Goal: Information Seeking & Learning: Learn about a topic

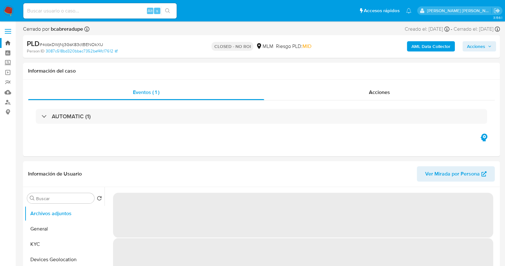
click at [8, 41] on link "Bandeja" at bounding box center [38, 43] width 76 height 10
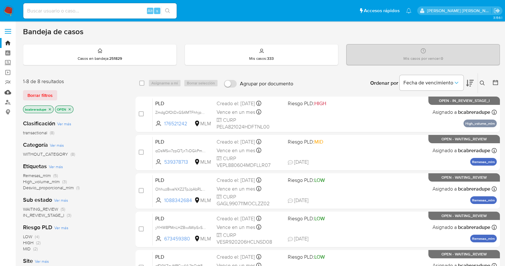
click at [8, 91] on link "Mulan" at bounding box center [38, 92] width 76 height 10
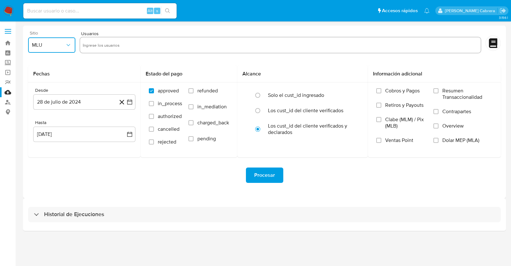
click at [71, 43] on icon "button" at bounding box center [68, 45] width 6 height 6
click at [46, 139] on div "MLM" at bounding box center [50, 138] width 36 height 15
click at [133, 45] on input "text" at bounding box center [280, 45] width 395 height 10
type input "2302293277"
click at [105, 102] on button "28 de julio de 2024" at bounding box center [84, 101] width 102 height 15
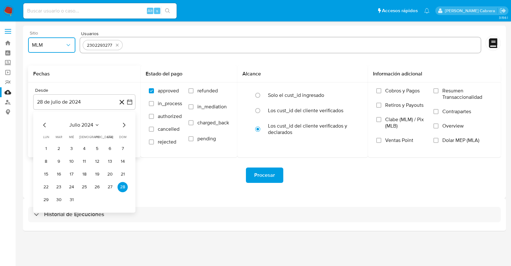
click at [94, 125] on button "julio 2024" at bounding box center [84, 125] width 30 height 6
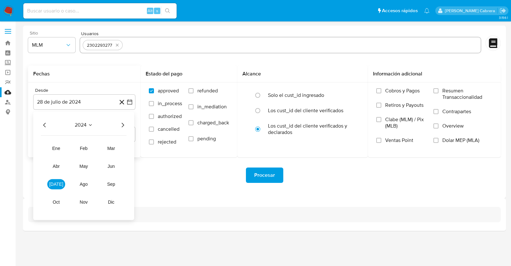
click at [124, 124] on icon "Año siguiente" at bounding box center [123, 125] width 8 height 8
click at [113, 148] on span "mar" at bounding box center [111, 148] width 8 height 5
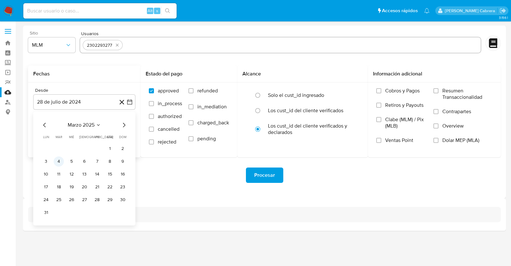
click at [57, 161] on button "4" at bounding box center [59, 161] width 10 height 10
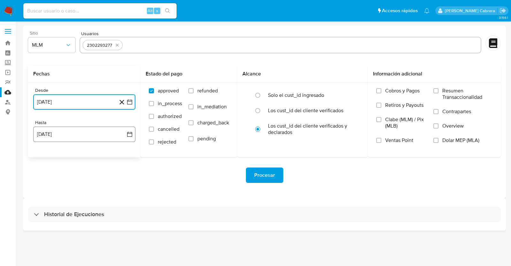
click at [110, 133] on button "28 de agosto de 2025" at bounding box center [84, 133] width 102 height 15
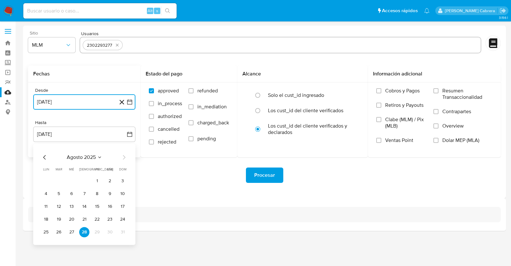
click at [46, 157] on icon "Mes anterior" at bounding box center [45, 157] width 8 height 8
click at [84, 234] on button "31" at bounding box center [84, 232] width 10 height 10
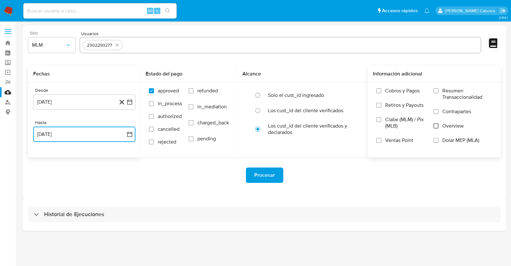
click at [437, 125] on input "Overview" at bounding box center [435, 125] width 5 height 5
click at [265, 176] on span "Procesar" at bounding box center [264, 175] width 21 height 14
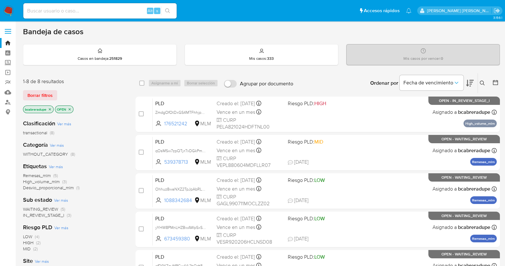
click at [105, 11] on input at bounding box center [99, 11] width 153 height 8
paste input "2302293277"
type input "2302293277"
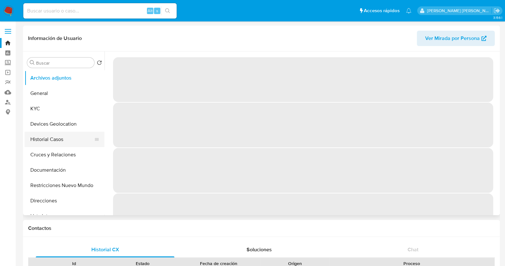
click at [57, 136] on button "Historial Casos" at bounding box center [62, 139] width 75 height 15
select select "10"
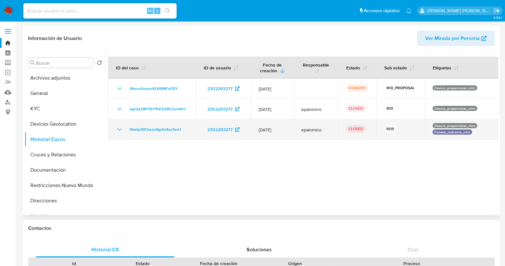
click at [118, 128] on icon "Mostrar/Ocultar" at bounding box center [119, 129] width 4 height 3
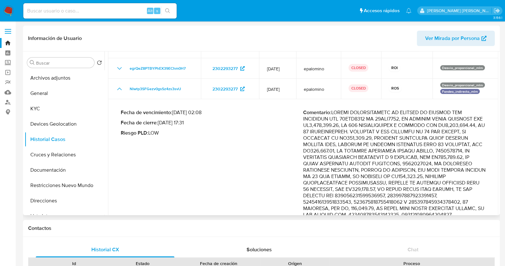
scroll to position [40, 0]
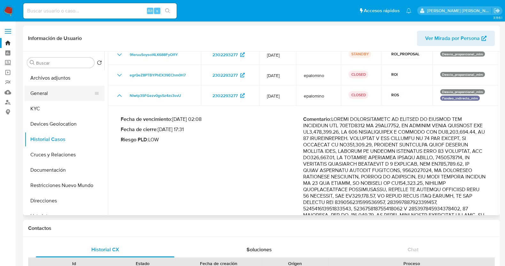
click at [61, 93] on button "General" at bounding box center [62, 93] width 75 height 15
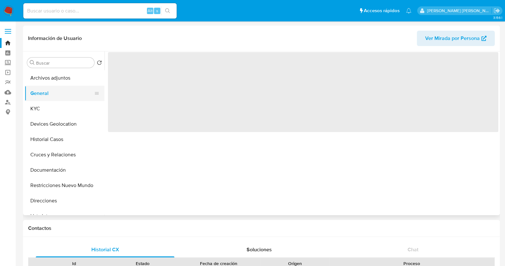
scroll to position [0, 0]
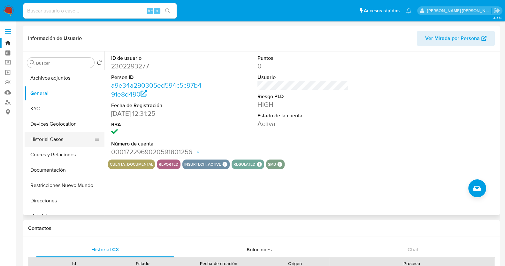
click at [64, 140] on button "Historial Casos" at bounding box center [62, 139] width 75 height 15
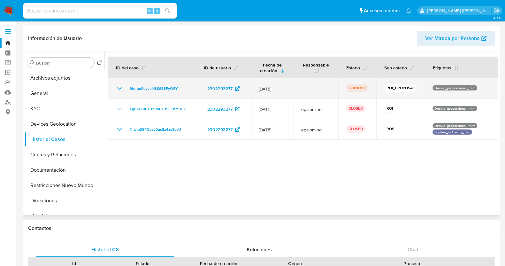
click at [117, 88] on icon "Mostrar/Ocultar" at bounding box center [120, 89] width 8 height 8
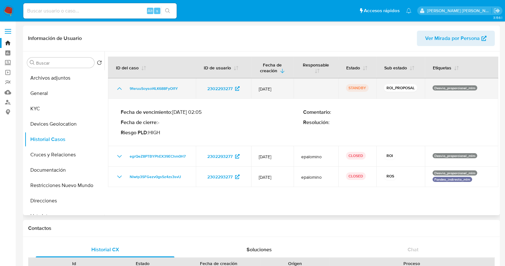
click at [117, 88] on icon "Mostrar/Ocultar" at bounding box center [120, 89] width 8 height 8
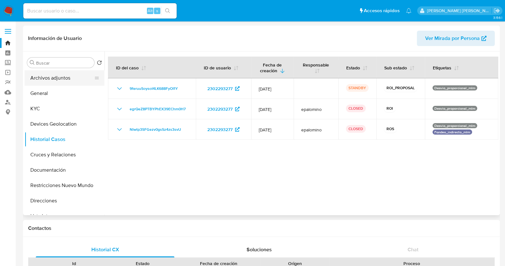
click at [56, 80] on button "Archivos adjuntos" at bounding box center [62, 77] width 75 height 15
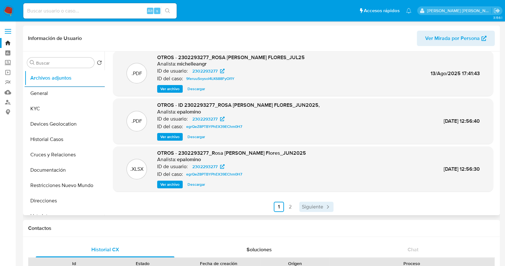
click at [313, 209] on span "Siguiente" at bounding box center [312, 206] width 21 height 5
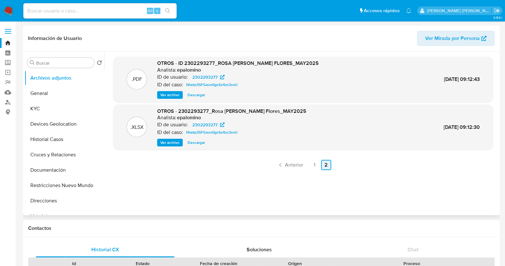
click at [291, 163] on span "Anterior" at bounding box center [294, 164] width 18 height 5
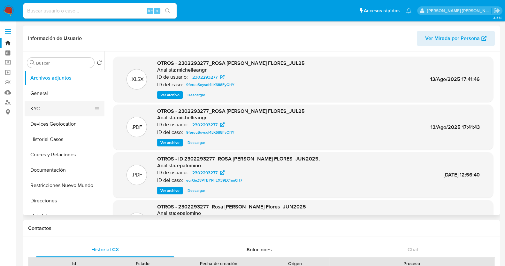
click at [62, 107] on button "KYC" at bounding box center [62, 108] width 75 height 15
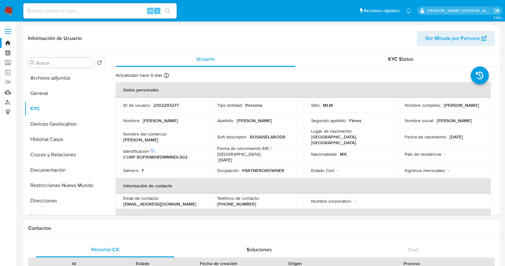
click at [170, 103] on p "2302293277" at bounding box center [165, 105] width 25 height 6
copy p "2302293277"
click at [59, 82] on button "Archivos adjuntos" at bounding box center [62, 77] width 75 height 15
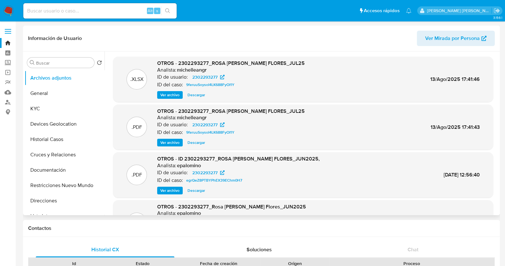
click at [200, 144] on span "Descargar" at bounding box center [196, 142] width 18 height 6
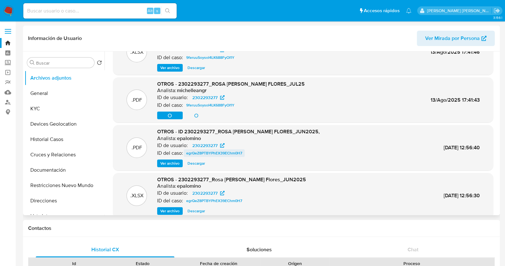
scroll to position [40, 0]
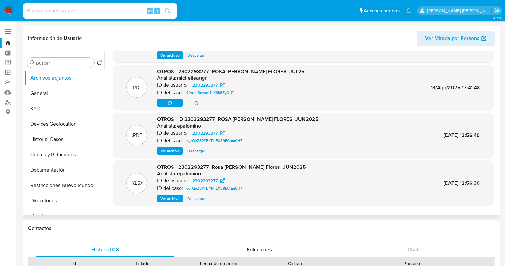
click at [198, 149] on span "Descargar" at bounding box center [196, 151] width 18 height 6
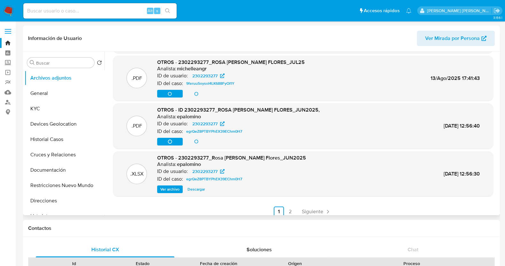
scroll to position [54, 0]
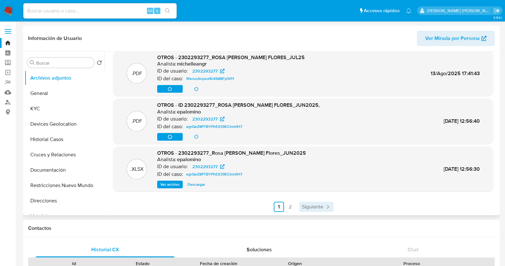
click at [313, 208] on span "Siguiente" at bounding box center [312, 206] width 21 height 5
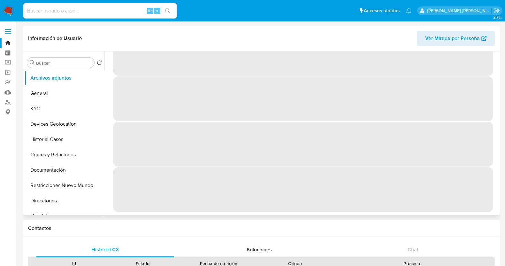
scroll to position [0, 0]
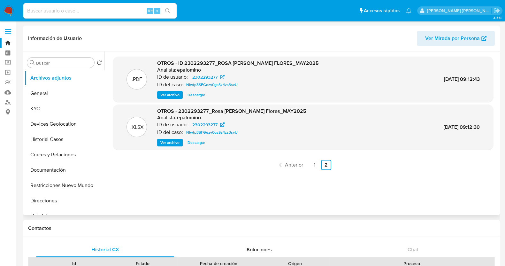
click at [201, 95] on span "Descargar" at bounding box center [196, 95] width 18 height 6
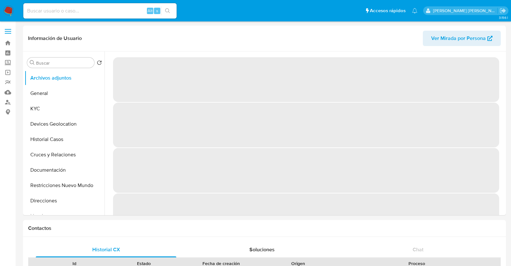
select select "10"
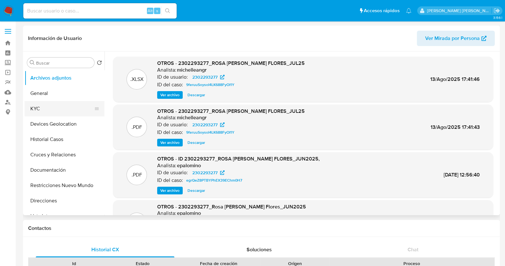
click at [47, 110] on button "KYC" at bounding box center [62, 108] width 75 height 15
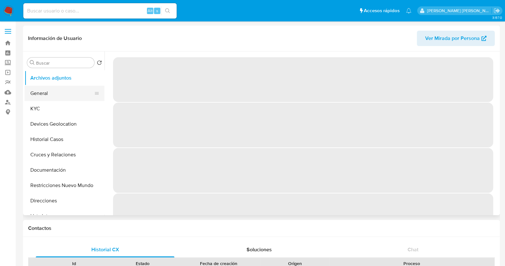
select select "10"
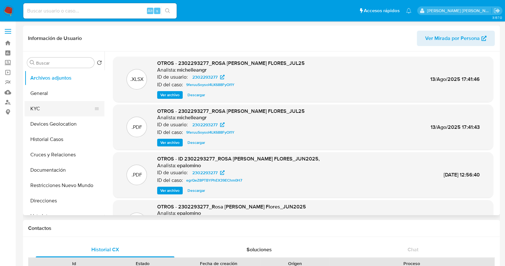
click at [53, 110] on button "KYC" at bounding box center [62, 108] width 75 height 15
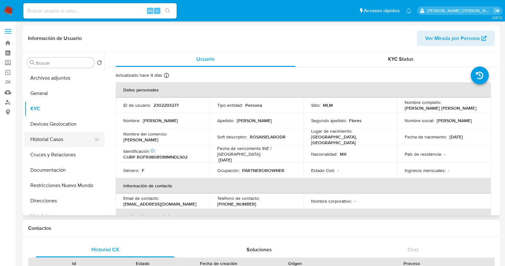
click at [63, 140] on button "Historial Casos" at bounding box center [62, 139] width 75 height 15
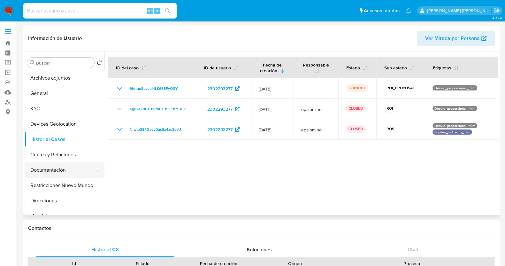
drag, startPoint x: 58, startPoint y: 171, endPoint x: 65, endPoint y: 170, distance: 7.1
click at [58, 171] on button "Documentación" at bounding box center [62, 169] width 75 height 15
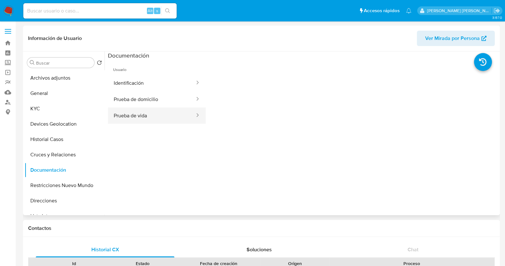
click at [167, 112] on button "Prueba de vida" at bounding box center [152, 115] width 88 height 16
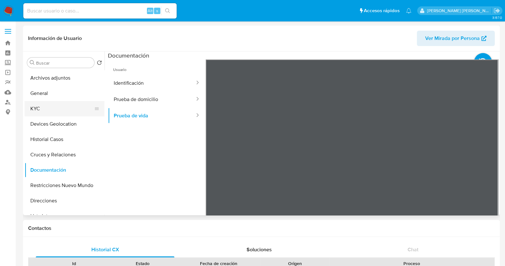
click at [48, 107] on button "KYC" at bounding box center [62, 108] width 75 height 15
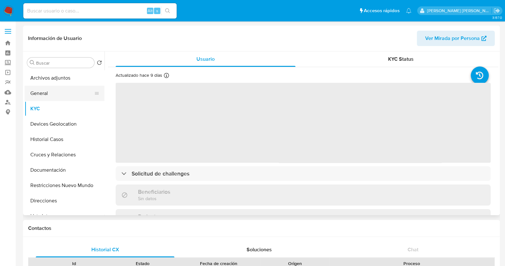
click at [63, 98] on button "General" at bounding box center [62, 93] width 75 height 15
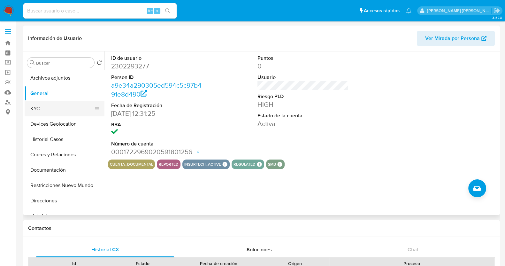
click at [39, 106] on button "KYC" at bounding box center [62, 108] width 75 height 15
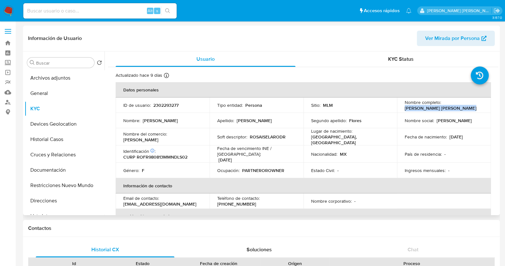
drag, startPoint x: 401, startPoint y: 109, endPoint x: 464, endPoint y: 108, distance: 63.2
click at [464, 108] on td "Nombre completo : Rosa Isela Rodriguez Flores" at bounding box center [444, 104] width 94 height 15
copy p "[PERSON_NAME] [PERSON_NAME]"
click at [167, 105] on p "2302293277" at bounding box center [165, 105] width 25 height 6
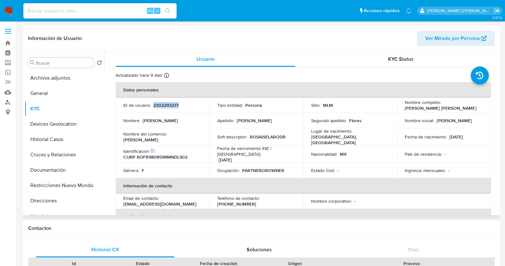
copy p "2302293277"
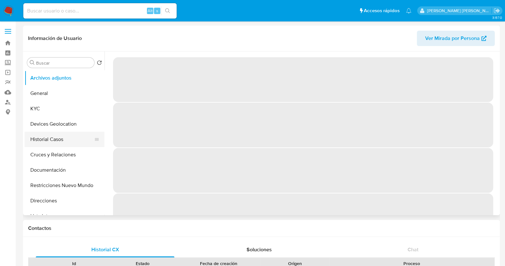
select select "10"
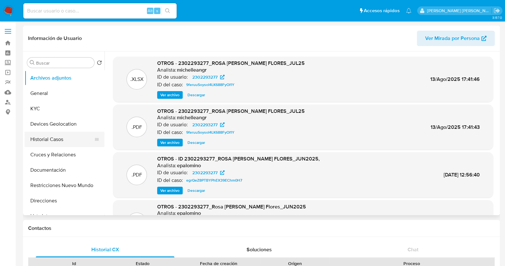
click at [51, 134] on button "Historial Casos" at bounding box center [62, 139] width 75 height 15
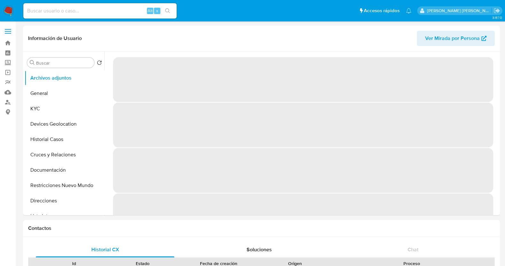
select select "10"
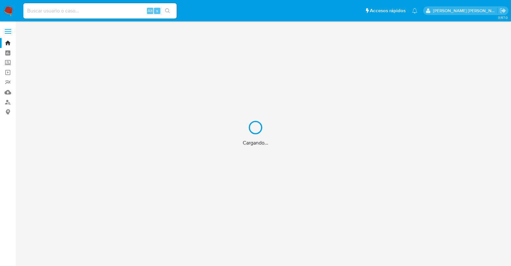
click at [110, 11] on div "Cargando..." at bounding box center [255, 133] width 511 height 266
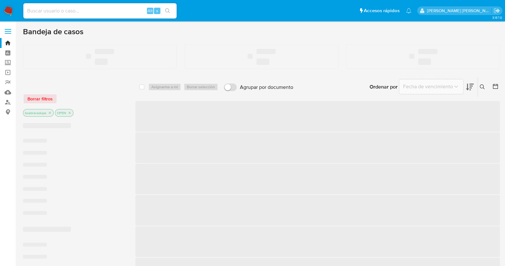
click at [110, 11] on input at bounding box center [99, 11] width 153 height 8
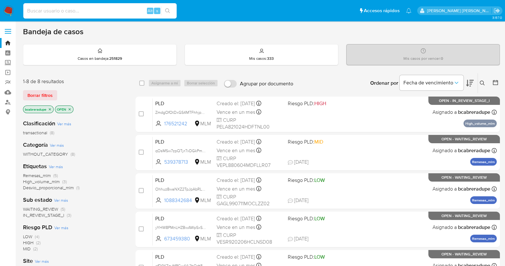
paste input "2450973460"
type input "2450973460"
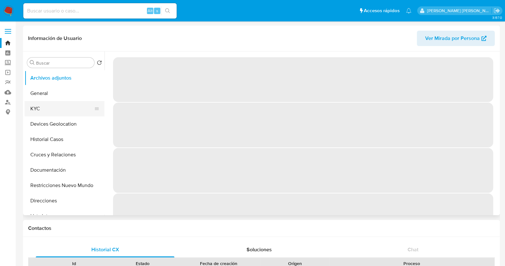
select select "10"
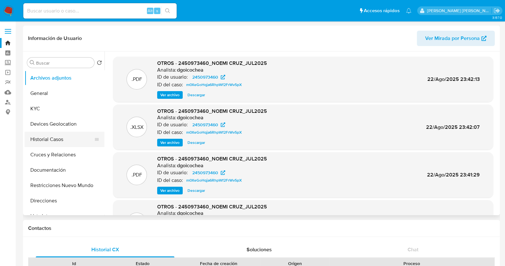
click at [49, 140] on button "Historial Casos" at bounding box center [62, 139] width 75 height 15
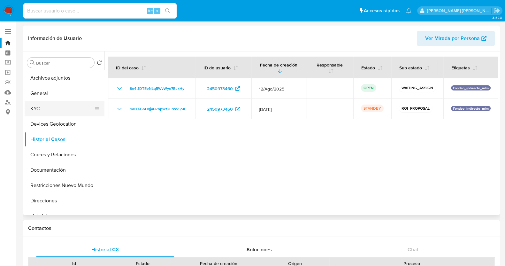
click at [52, 107] on button "KYC" at bounding box center [62, 108] width 75 height 15
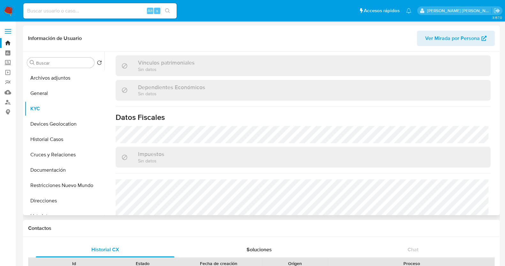
scroll to position [399, 0]
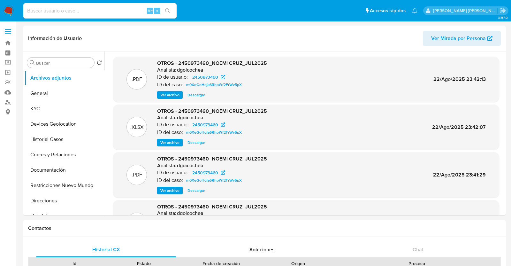
select select "10"
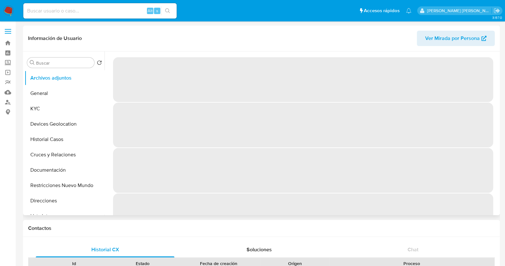
select select "10"
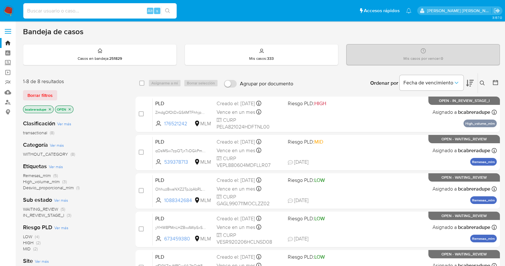
click at [131, 11] on input at bounding box center [99, 11] width 153 height 8
paste input "2418952465"
type input "2418952465"
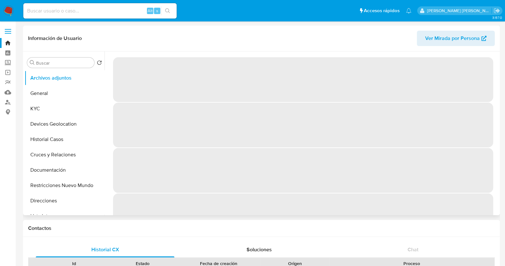
select select "10"
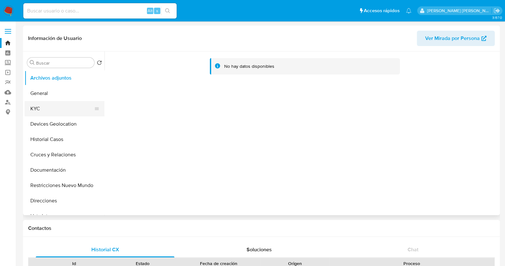
click at [53, 111] on button "KYC" at bounding box center [62, 108] width 75 height 15
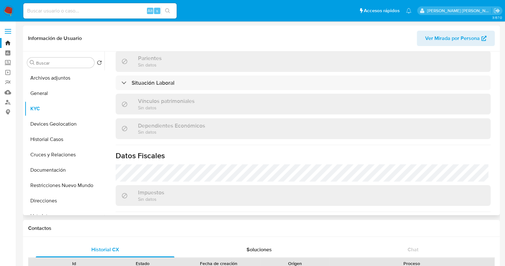
scroll to position [401, 0]
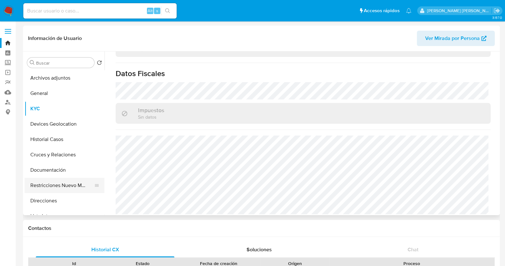
drag, startPoint x: 53, startPoint y: 190, endPoint x: 63, endPoint y: 183, distance: 12.0
click at [53, 189] on button "Restricciones Nuevo Mundo" at bounding box center [62, 185] width 75 height 15
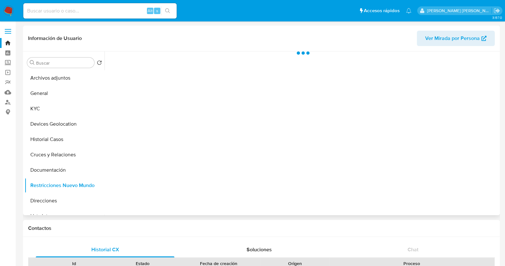
scroll to position [0, 0]
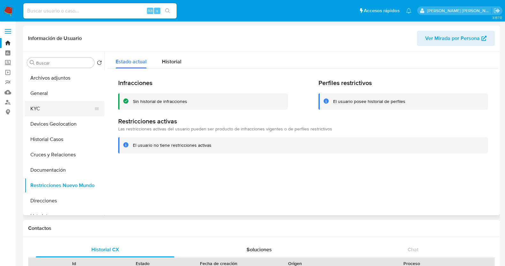
click at [52, 109] on button "KYC" at bounding box center [62, 108] width 75 height 15
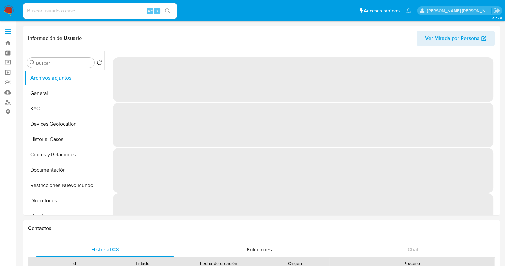
select select "10"
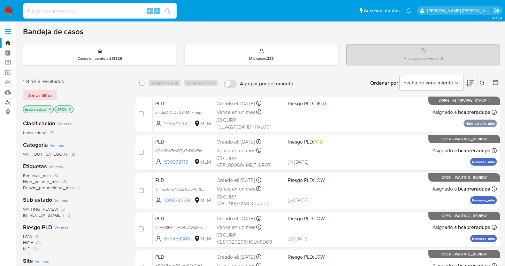
click at [104, 13] on input at bounding box center [99, 11] width 153 height 8
paste input "[PERSON_NAME]"
type input "ANGEL DAVID RODRIGUEZ FLORES"
click at [8, 65] on label "Screening" at bounding box center [38, 63] width 76 height 10
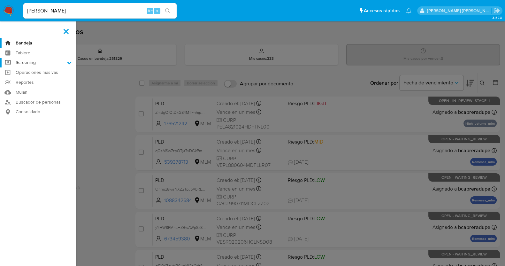
click at [0, 0] on input "Screening" at bounding box center [0, 0] width 0 height 0
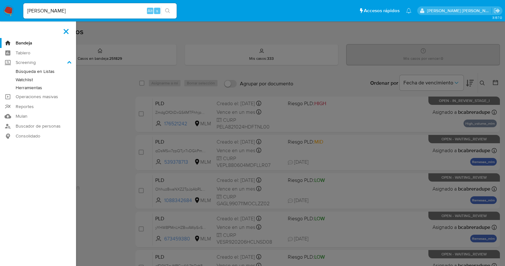
click at [30, 87] on link "Herramientas" at bounding box center [38, 88] width 76 height 8
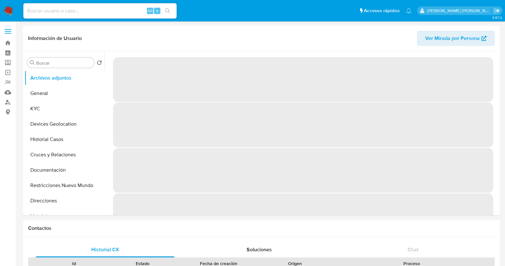
select select "10"
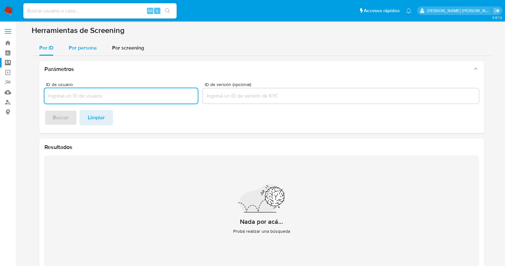
click at [75, 50] on span "Por persona" at bounding box center [83, 47] width 28 height 7
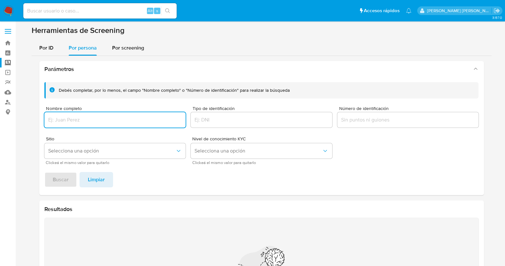
drag, startPoint x: 106, startPoint y: 115, endPoint x: 112, endPoint y: 122, distance: 8.4
click at [106, 116] on input "Nombre completo" at bounding box center [114, 120] width 141 height 8
type input "ANGEL DAVID RODRIGUEZ FLORES"
click at [66, 173] on span "Buscar" at bounding box center [61, 179] width 16 height 14
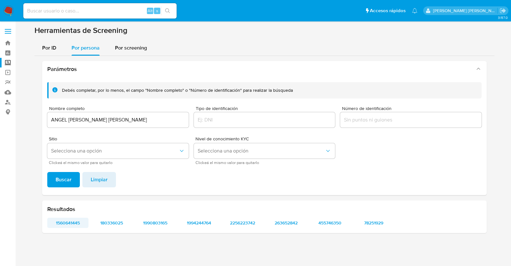
click at [74, 221] on span "1560641445" at bounding box center [68, 222] width 32 height 9
click at [115, 218] on span "180336025" at bounding box center [112, 222] width 32 height 9
click at [156, 226] on span "1990803165" at bounding box center [155, 222] width 32 height 9
click at [195, 221] on span "1994244764" at bounding box center [199, 222] width 32 height 9
click at [361, 202] on div "Resultados 1560641445 180336025 1990803165 1994244764 2256223742 263652842 4557…" at bounding box center [264, 216] width 445 height 33
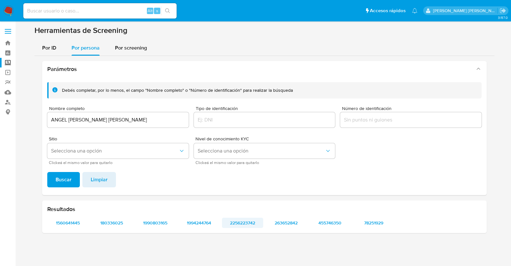
click at [248, 224] on span "2256223742" at bounding box center [242, 222] width 32 height 9
click at [284, 227] on span "263652842" at bounding box center [286, 222] width 32 height 9
click at [326, 217] on div "Resultados 1560641445 180336025 1990803165 1994244764 2256223742 263652842 4557…" at bounding box center [264, 216] width 445 height 33
click at [324, 221] on span "455746350" at bounding box center [330, 222] width 32 height 9
click at [369, 218] on span "78251929" at bounding box center [374, 222] width 32 height 9
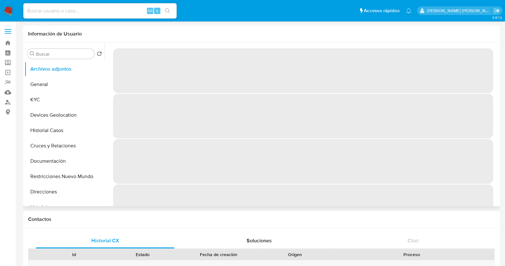
select select "10"
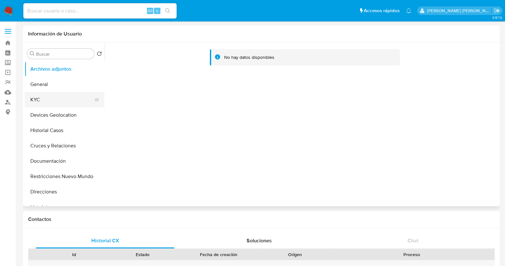
click at [46, 103] on button "KYC" at bounding box center [62, 99] width 75 height 15
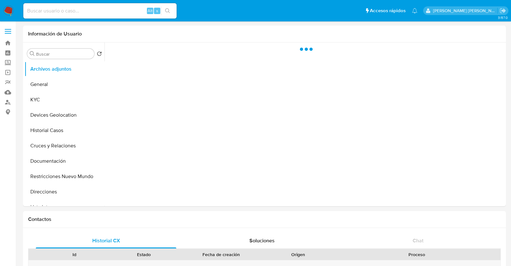
select select "10"
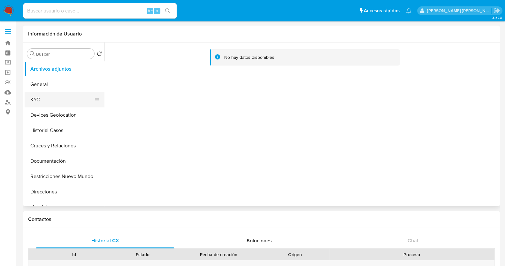
click at [35, 98] on button "KYC" at bounding box center [62, 99] width 75 height 15
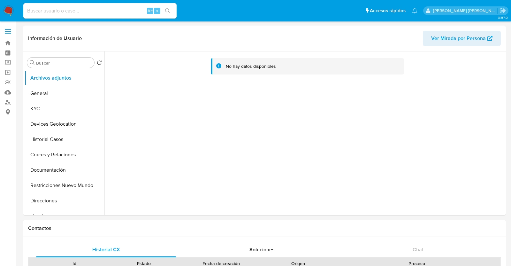
select select "10"
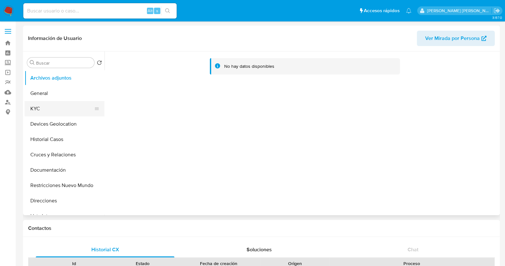
click at [62, 112] on button "KYC" at bounding box center [62, 108] width 75 height 15
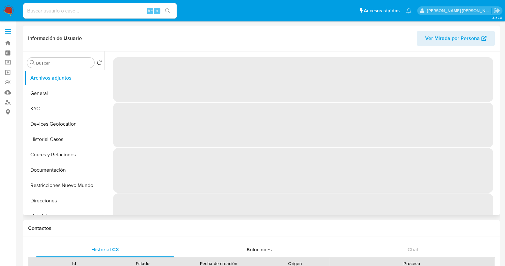
select select "10"
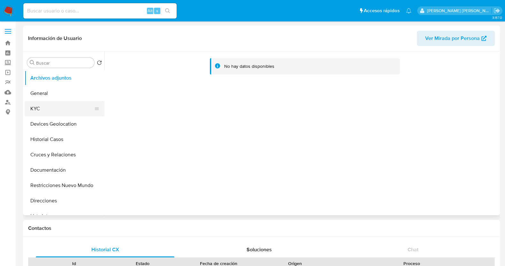
drag, startPoint x: 43, startPoint y: 109, endPoint x: 68, endPoint y: 104, distance: 24.8
click at [44, 109] on button "KYC" at bounding box center [62, 108] width 75 height 15
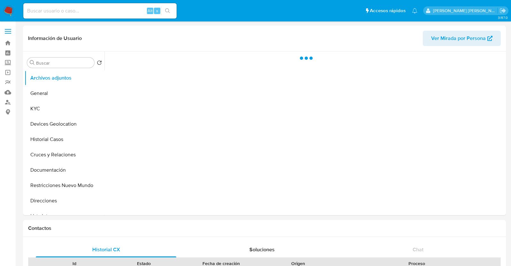
select select "10"
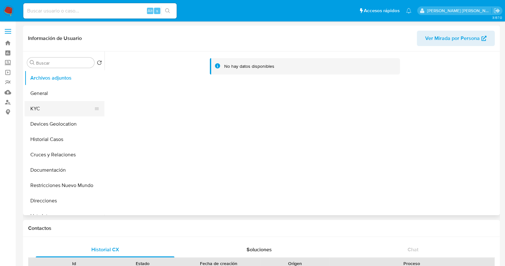
click at [52, 109] on button "KYC" at bounding box center [62, 108] width 75 height 15
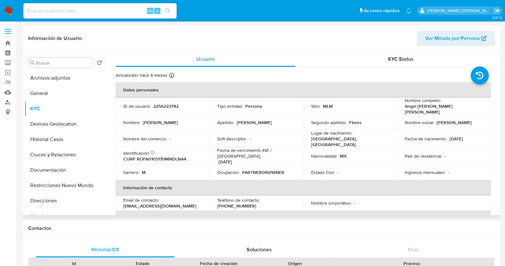
click at [172, 104] on p "2256223742" at bounding box center [165, 106] width 25 height 6
copy p "2256223742"
click at [52, 88] on button "General" at bounding box center [62, 93] width 75 height 15
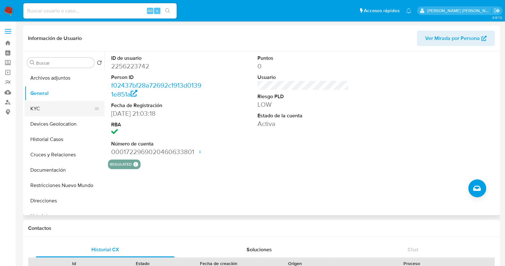
click at [39, 111] on button "KYC" at bounding box center [62, 108] width 75 height 15
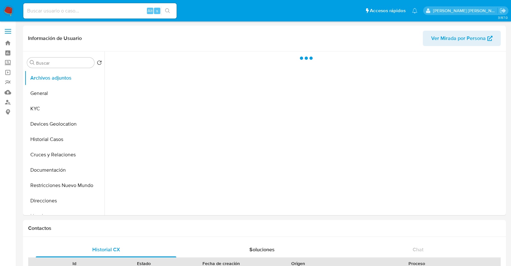
select select "10"
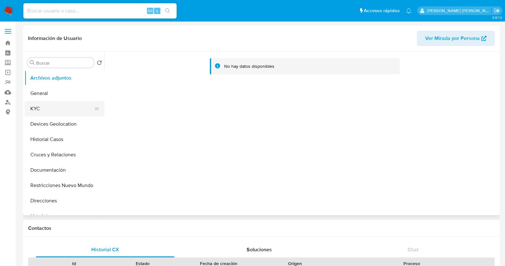
click at [66, 107] on button "KYC" at bounding box center [62, 108] width 75 height 15
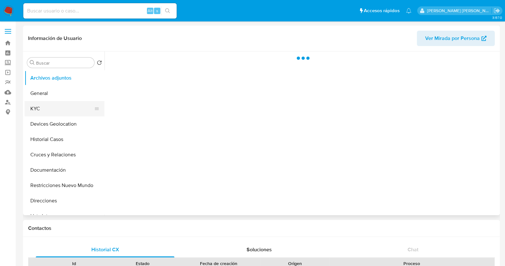
click at [70, 110] on button "KYC" at bounding box center [62, 108] width 75 height 15
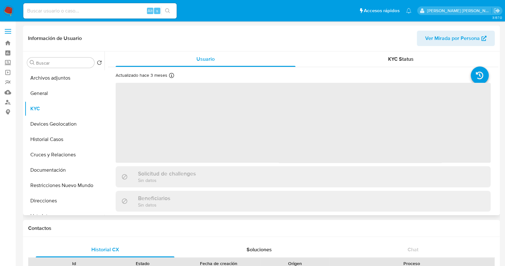
select select "10"
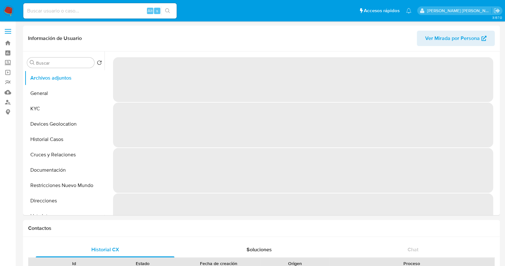
select select "10"
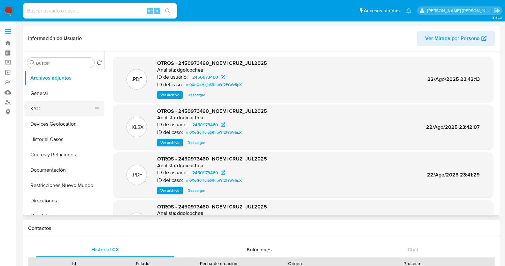
click at [61, 109] on button "KYC" at bounding box center [62, 108] width 75 height 15
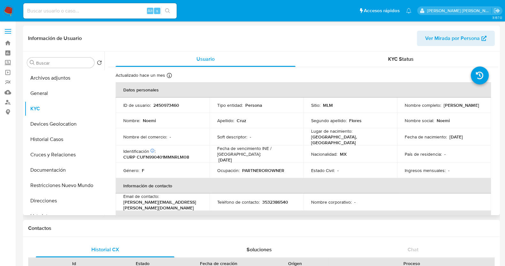
drag, startPoint x: 402, startPoint y: 108, endPoint x: 444, endPoint y: 108, distance: 41.8
click at [444, 108] on td "Nombre completo : Noemi Cruz Flores" at bounding box center [444, 104] width 94 height 15
copy p "Noemi Cruz Flores"
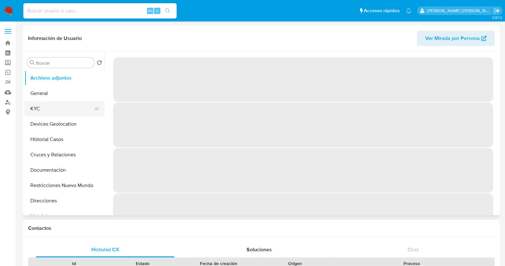
select select "10"
click at [43, 111] on button "KYC" at bounding box center [62, 108] width 75 height 15
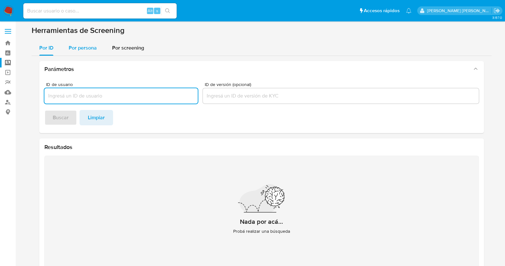
click at [80, 49] on span "Por persona" at bounding box center [83, 47] width 28 height 7
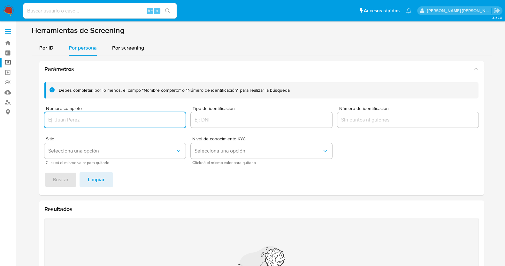
click at [118, 126] on div at bounding box center [114, 119] width 141 height 15
drag, startPoint x: 126, startPoint y: 118, endPoint x: 130, endPoint y: 120, distance: 4.6
click at [126, 118] on input "Nombre completo" at bounding box center [114, 120] width 141 height 8
type input "ISAAC NOE CARRILLO ALCALA"
click at [66, 176] on span "Buscar" at bounding box center [61, 179] width 16 height 14
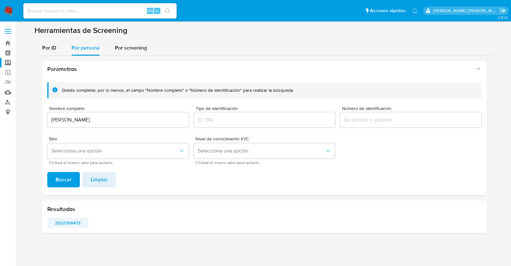
click at [77, 224] on span "2522306472" at bounding box center [68, 222] width 32 height 9
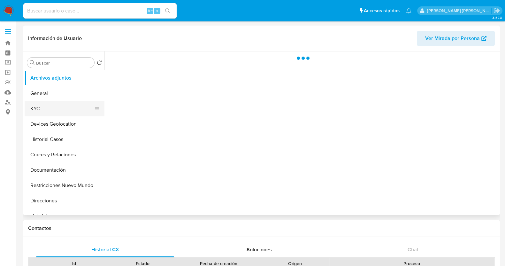
click at [46, 110] on button "KYC" at bounding box center [62, 108] width 75 height 15
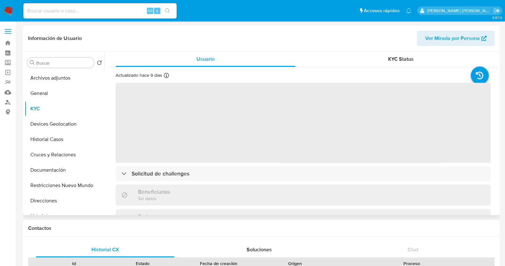
select select "10"
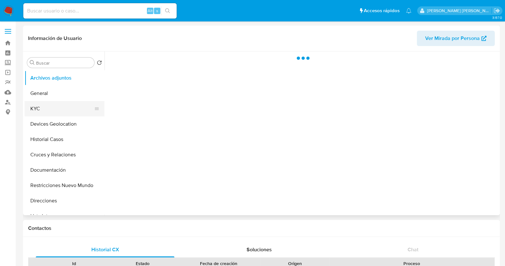
click at [59, 114] on button "KYC" at bounding box center [62, 108] width 75 height 15
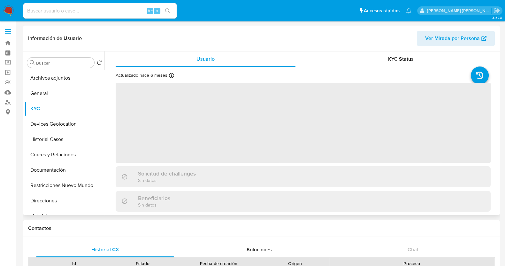
select select "10"
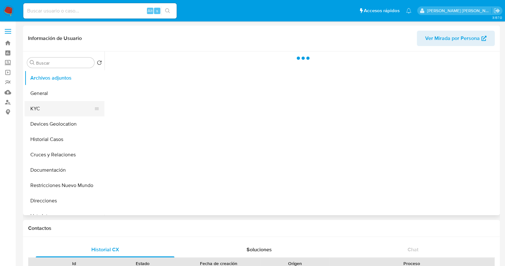
click at [43, 105] on button "KYC" at bounding box center [62, 108] width 75 height 15
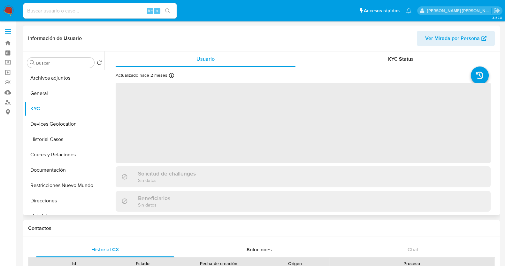
select select "10"
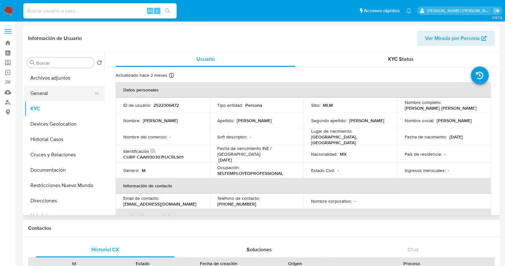
click at [47, 96] on button "General" at bounding box center [62, 93] width 75 height 15
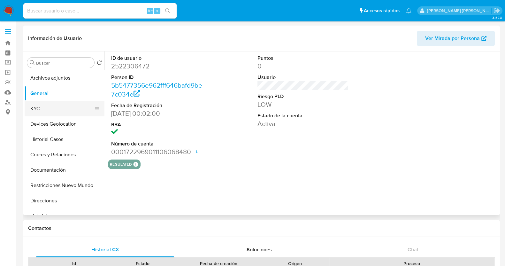
click at [50, 111] on button "KYC" at bounding box center [62, 108] width 75 height 15
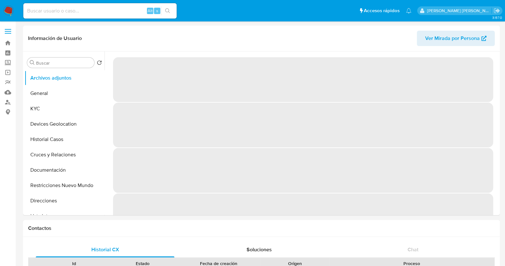
select select "10"
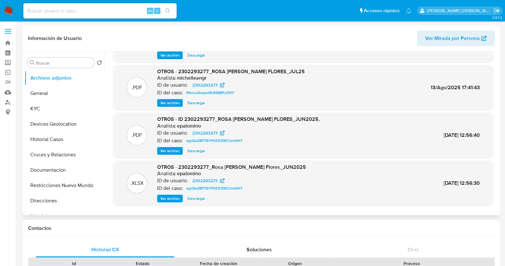
scroll to position [54, 0]
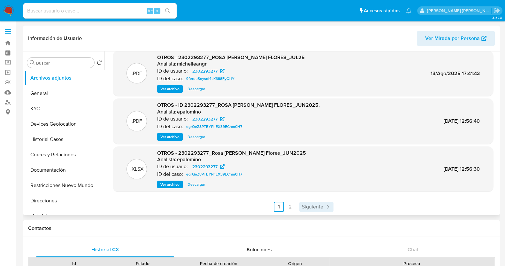
click at [319, 209] on span "Siguiente" at bounding box center [312, 206] width 21 height 5
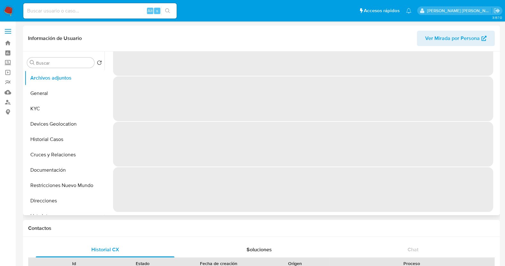
scroll to position [0, 0]
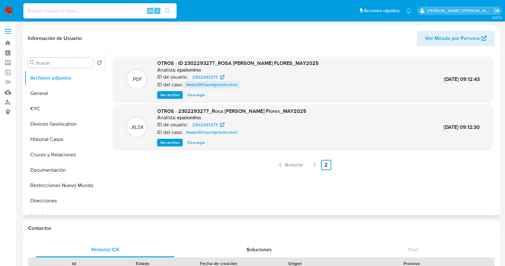
click at [214, 86] on span "Nlwtp3SFGezv0gsSz4zs3svU" at bounding box center [211, 85] width 51 height 8
click at [288, 167] on span "Anterior" at bounding box center [294, 164] width 18 height 5
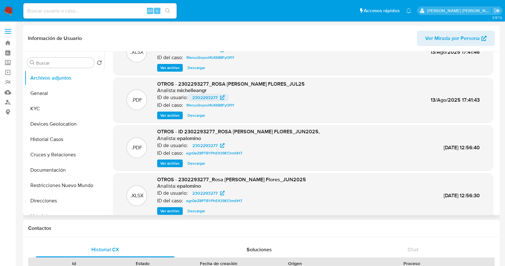
scroll to position [54, 0]
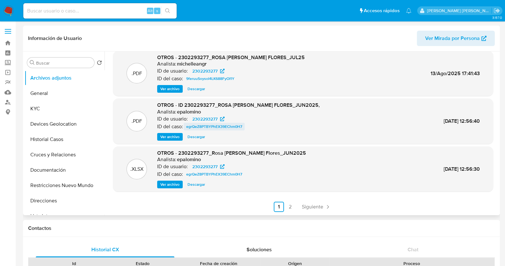
click at [209, 128] on span "egrQeZ8PTBYPhEX39EChm0H7" at bounding box center [214, 127] width 56 height 8
click at [44, 110] on button "KYC" at bounding box center [62, 108] width 75 height 15
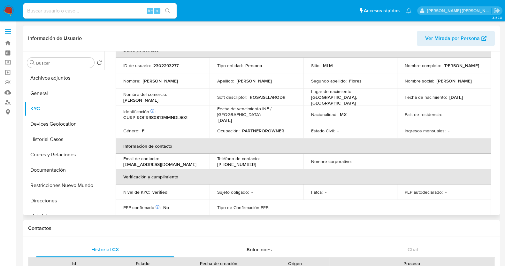
scroll to position [0, 0]
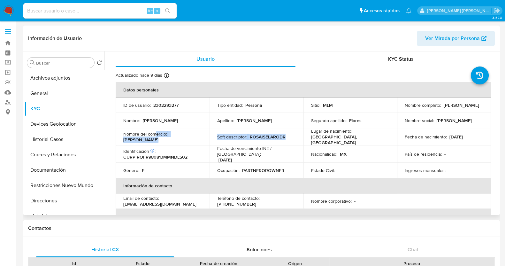
drag, startPoint x: 156, startPoint y: 137, endPoint x: 290, endPoint y: 137, distance: 133.5
click at [290, 137] on tr "Nombre del comercio : Rosa Flores Soft descriptor : ROSAISELARODR Lugar de naci…" at bounding box center [303, 136] width 375 height 17
click at [208, 141] on td "Nombre del comercio : Rosa Flores" at bounding box center [163, 136] width 94 height 17
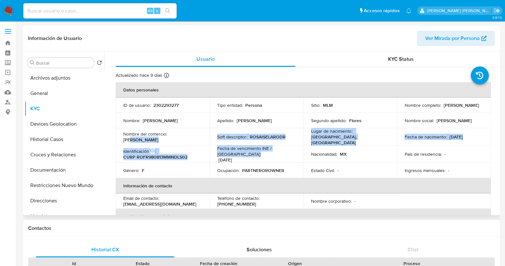
drag, startPoint x: 177, startPoint y: 135, endPoint x: 280, endPoint y: 141, distance: 102.7
click at [291, 142] on tr "Nombre del comercio : Rosa Flores Soft descriptor : ROSAISELARODR Lugar de naci…" at bounding box center [303, 136] width 375 height 17
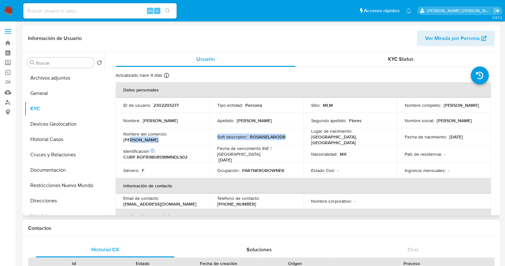
click at [225, 140] on td "Soft descriptor : ROSAISELARODR" at bounding box center [257, 136] width 94 height 17
click at [158, 137] on p "Rosa Flores" at bounding box center [140, 140] width 35 height 6
drag, startPoint x: 179, startPoint y: 136, endPoint x: 187, endPoint y: 136, distance: 8.0
click at [158, 137] on p "Rosa Flores" at bounding box center [140, 140] width 35 height 6
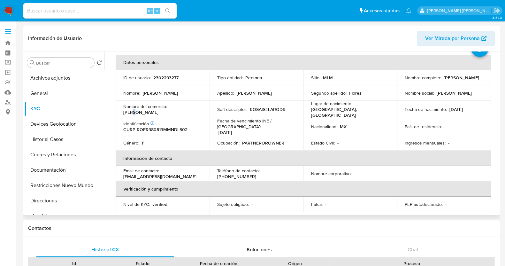
scroll to position [40, 0]
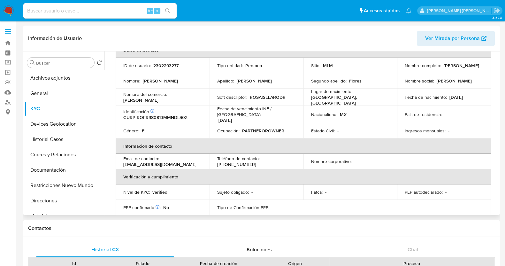
click at [244, 100] on td "Soft descriptor : ROSAISELARODR" at bounding box center [257, 96] width 94 height 17
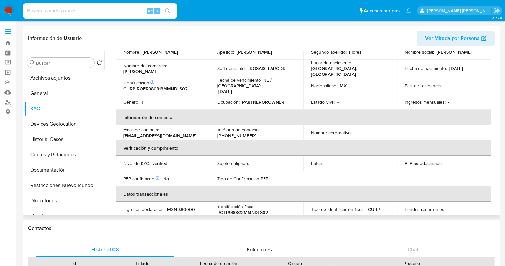
scroll to position [80, 0]
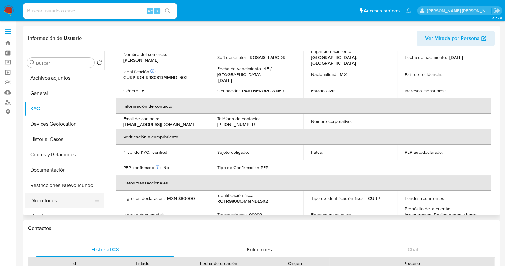
click at [43, 200] on button "Direcciones" at bounding box center [62, 200] width 75 height 15
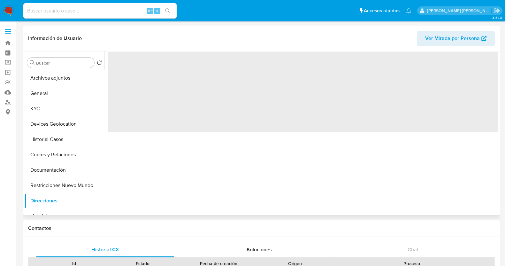
scroll to position [0, 0]
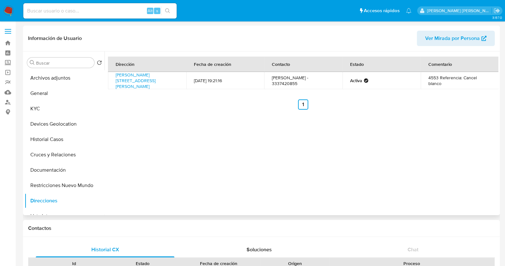
click at [377, 130] on div "Dirección Fecha de creación Contacto Estado Comentario Juan José De La Garza 45…" at bounding box center [301, 133] width 394 height 164
click at [125, 79] on link "Juan José De La Garza 4553, Guadalajara, Jalisco, 44257, Mexico 4553" at bounding box center [136, 81] width 40 height 18
click at [63, 129] on button "Devices Geolocation" at bounding box center [62, 123] width 75 height 15
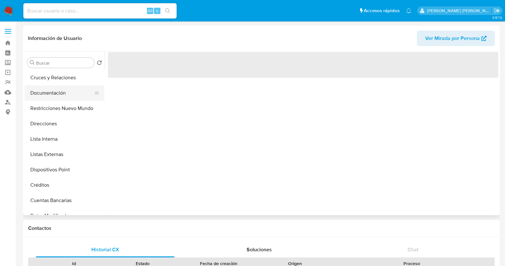
scroll to position [80, 0]
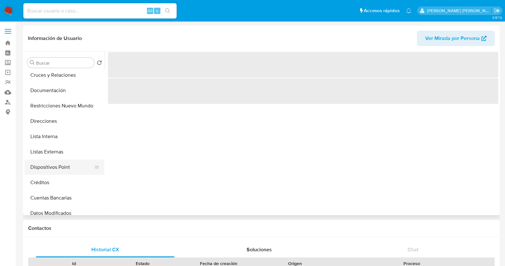
click at [56, 165] on button "Dispositivos Point" at bounding box center [62, 166] width 75 height 15
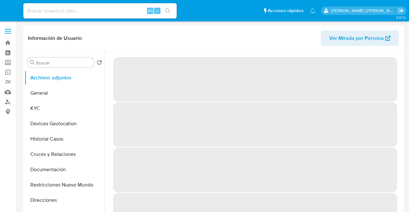
select select "10"
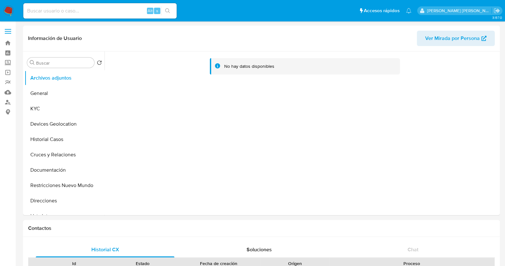
select select "10"
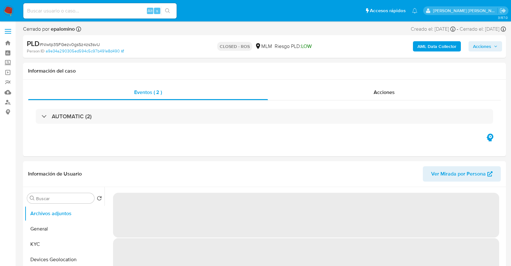
select select "10"
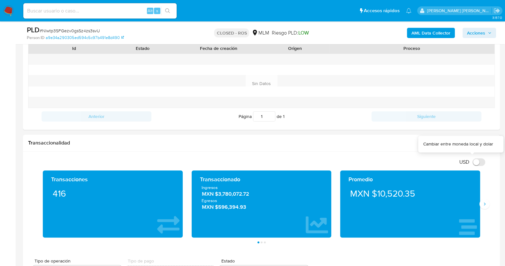
scroll to position [200, 0]
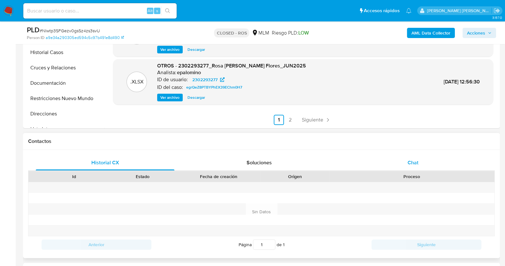
click at [415, 162] on span "Chat" at bounding box center [413, 162] width 11 height 7
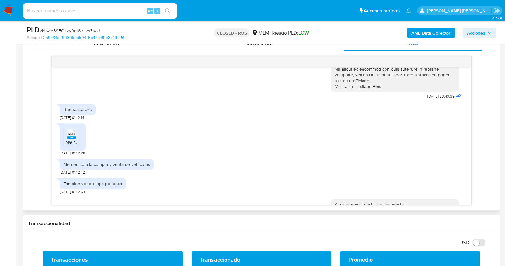
scroll to position [173, 0]
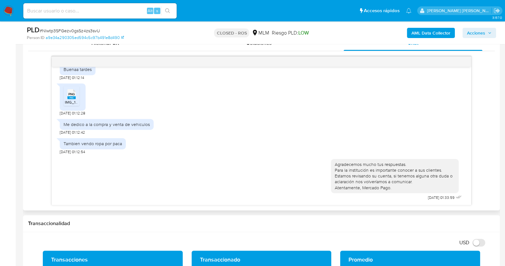
click at [75, 99] on span "IMG_1083.png" at bounding box center [77, 101] width 25 height 5
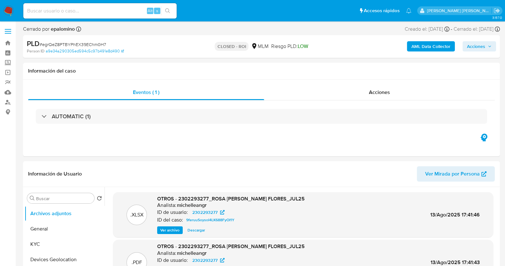
select select "10"
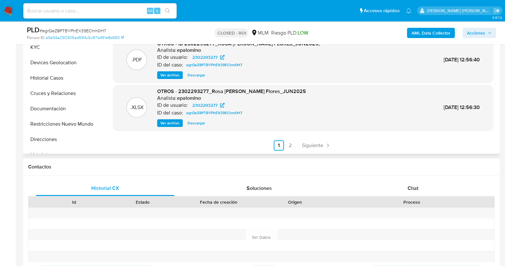
scroll to position [200, 0]
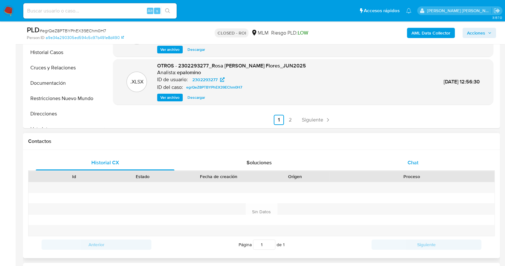
click at [427, 157] on div "Chat" at bounding box center [413, 162] width 139 height 15
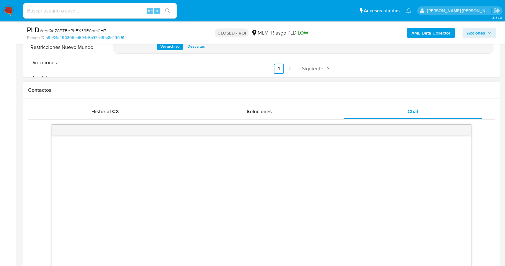
scroll to position [279, 0]
